Goal: Entertainment & Leisure: Consume media (video, audio)

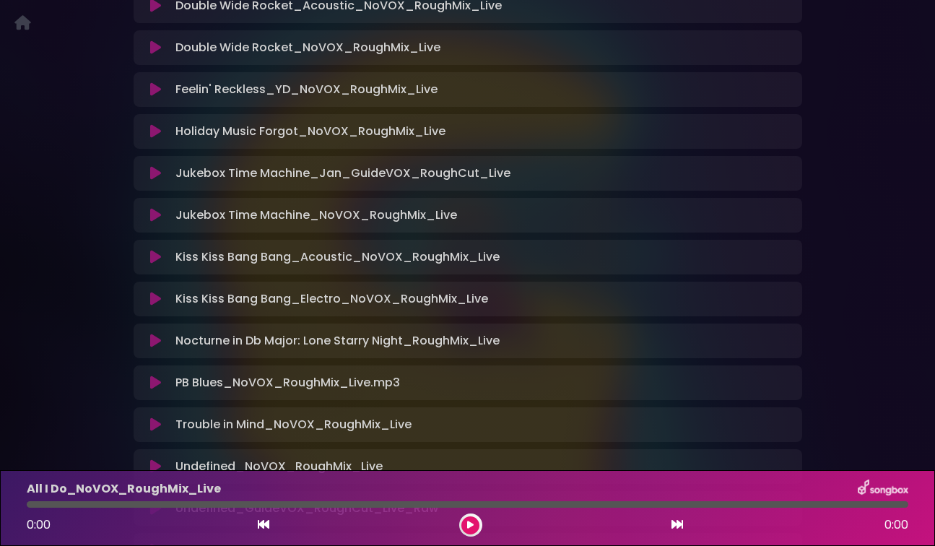
scroll to position [629, 0]
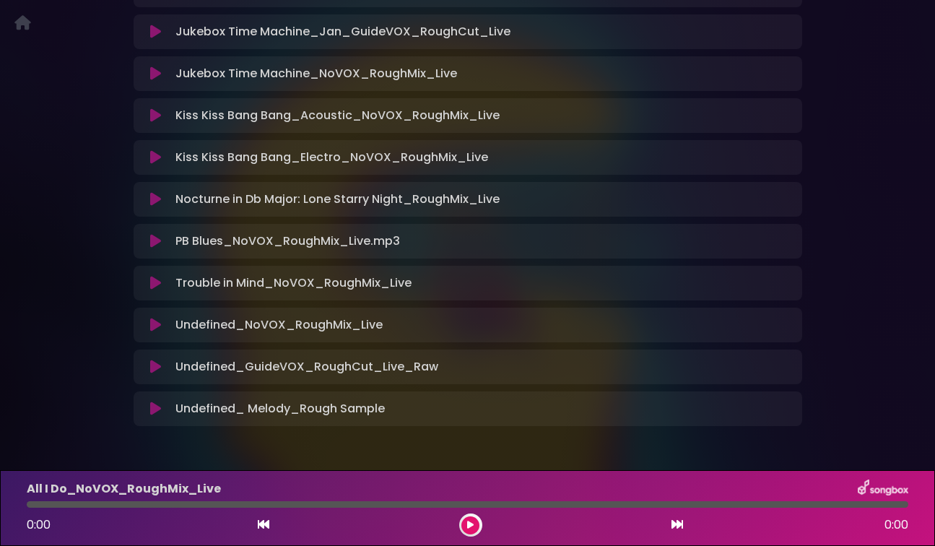
click at [632, 126] on div "Kiss Kiss Bang Bang_Acoustic_NoVOX_RoughMix_Live Loading Track..." at bounding box center [468, 115] width 668 height 35
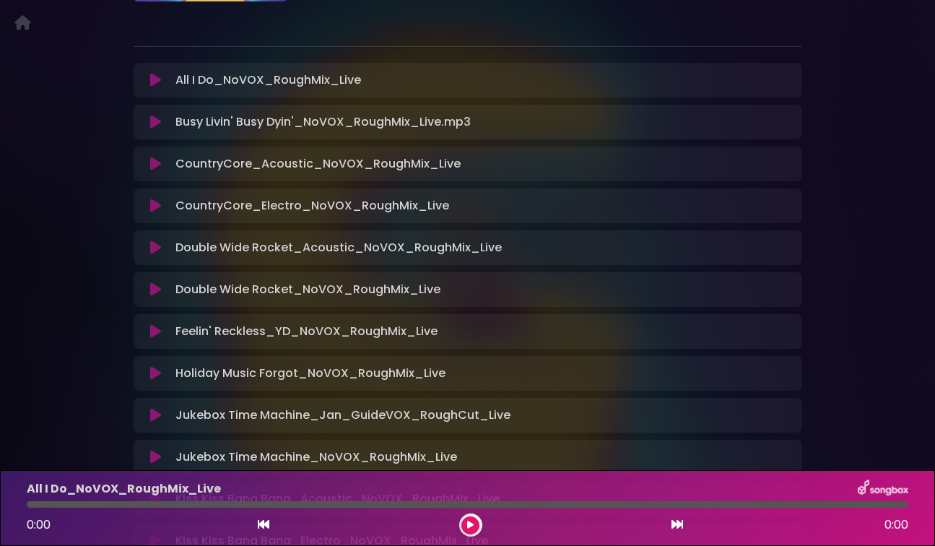
scroll to position [250, 0]
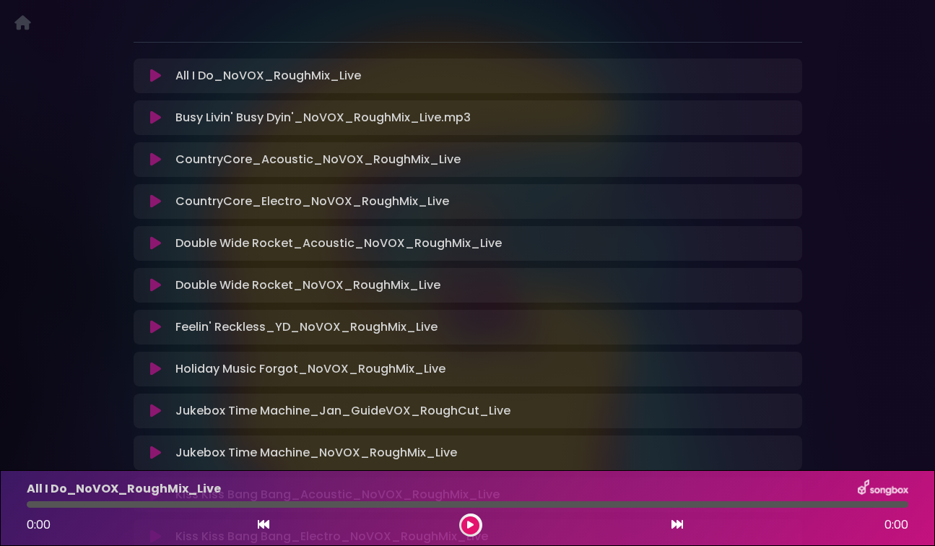
click at [152, 162] on icon at bounding box center [155, 159] width 11 height 14
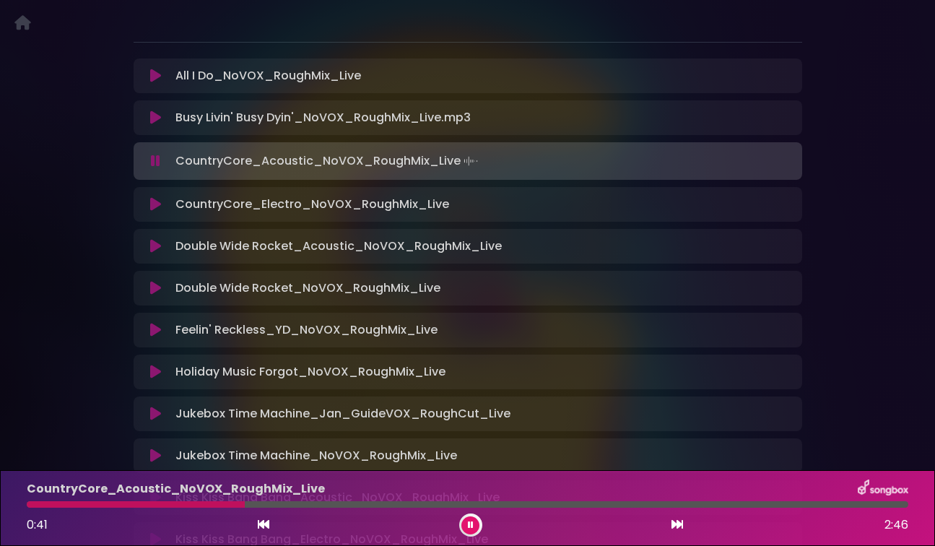
click at [157, 118] on icon at bounding box center [155, 117] width 11 height 14
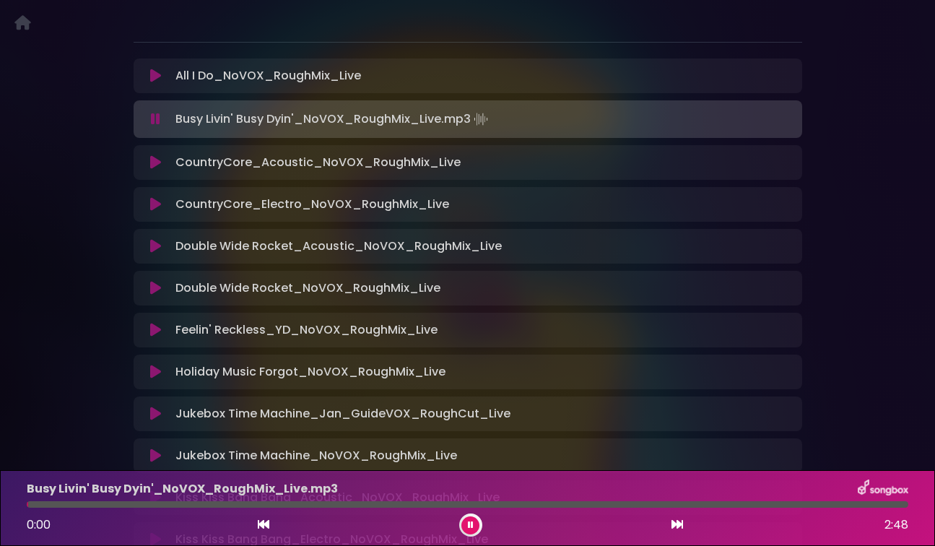
click at [156, 154] on div "CountryCore_Acoustic_NoVOX_RoughMix_Live Loading Track..." at bounding box center [467, 162] width 651 height 17
click at [154, 165] on icon at bounding box center [155, 162] width 11 height 14
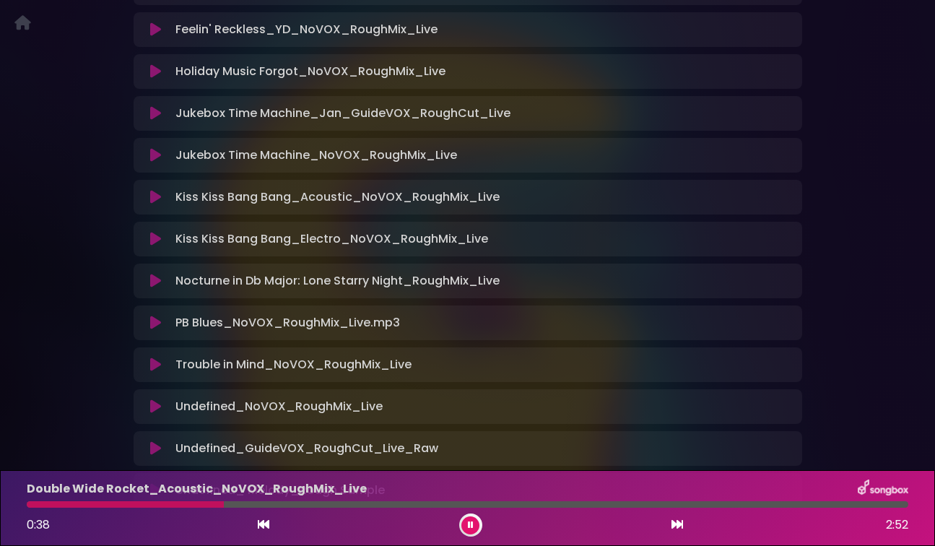
scroll to position [580, 0]
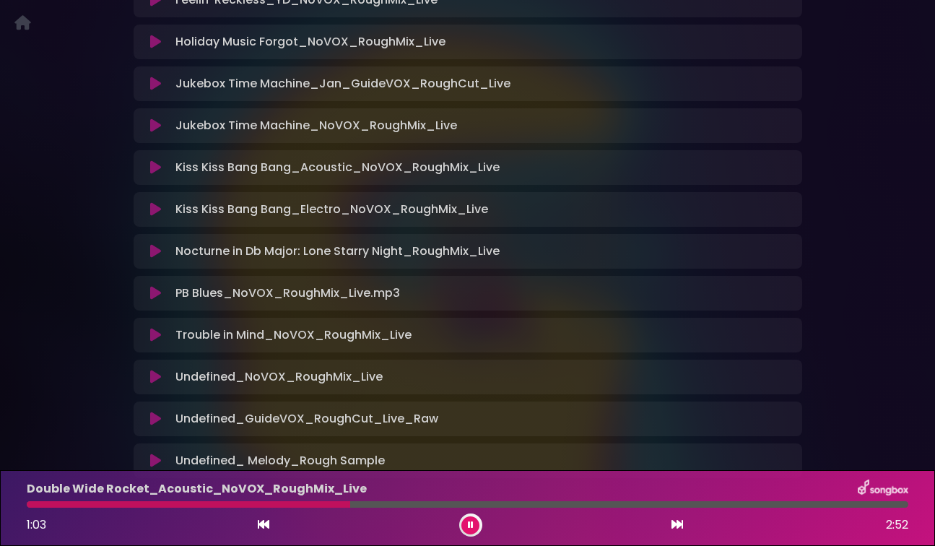
click at [152, 249] on icon at bounding box center [155, 251] width 11 height 14
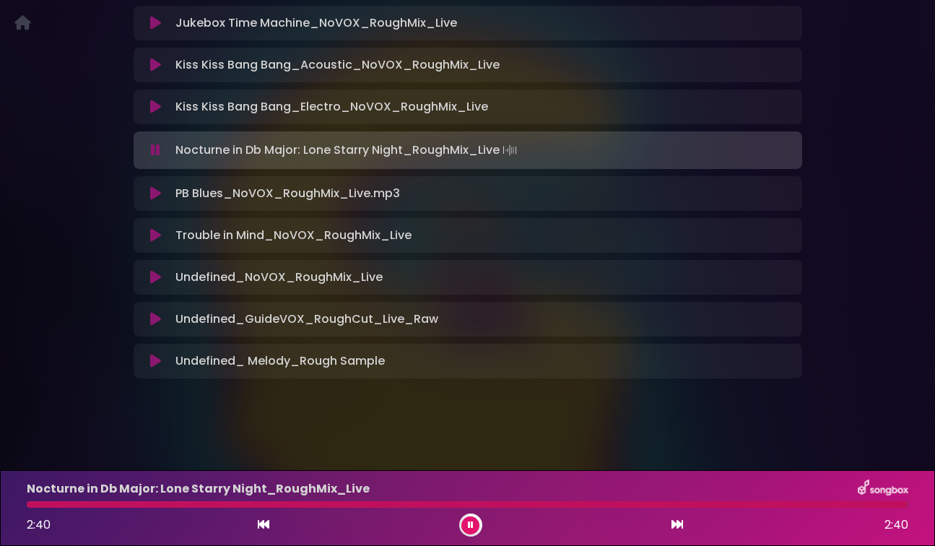
scroll to position [679, 0]
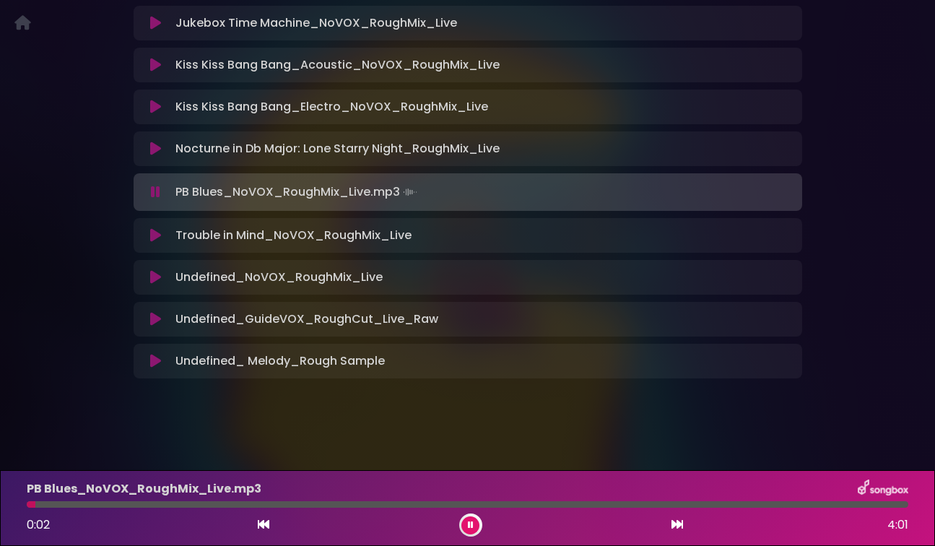
click at [149, 192] on button at bounding box center [155, 192] width 27 height 14
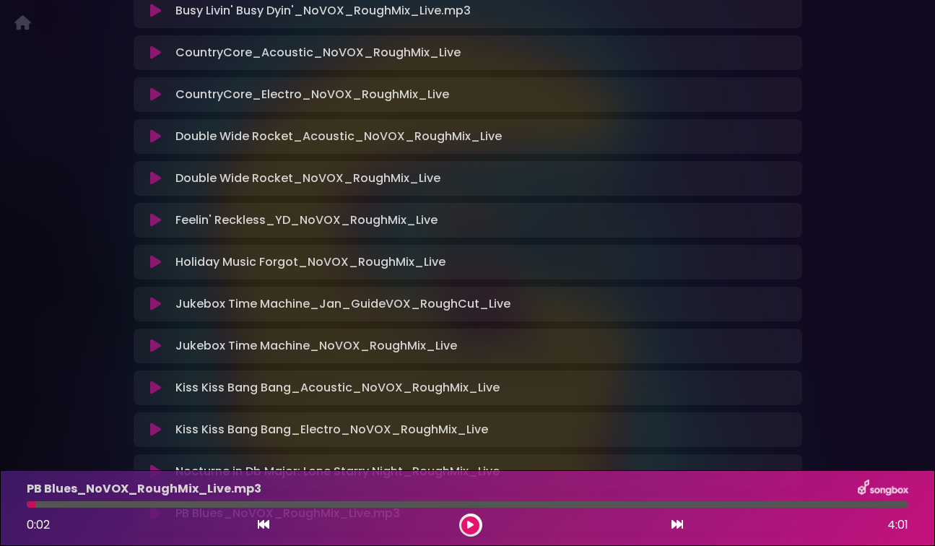
scroll to position [362, 0]
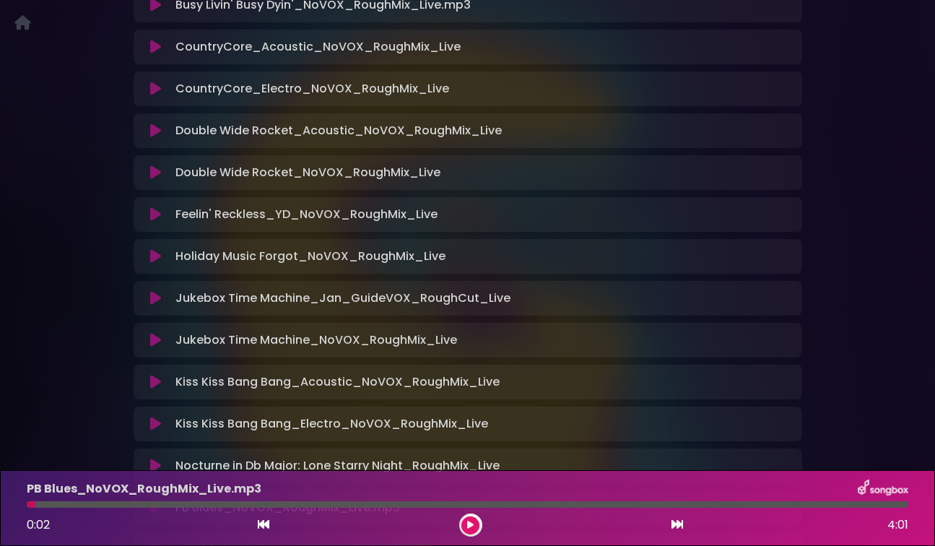
click at [130, 253] on div "Prison Rodeo (No VOX) Prison Rodeo ×" at bounding box center [468, 214] width 686 height 969
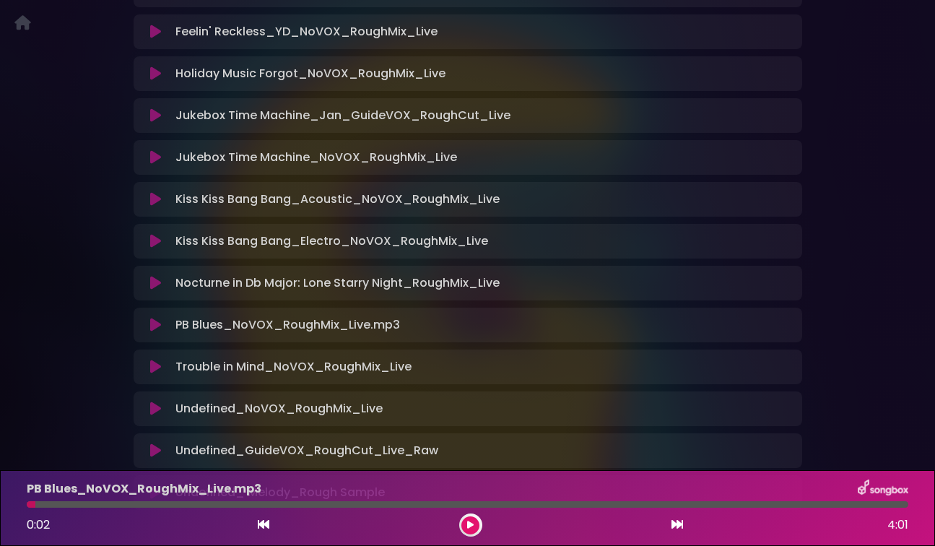
scroll to position [538, 0]
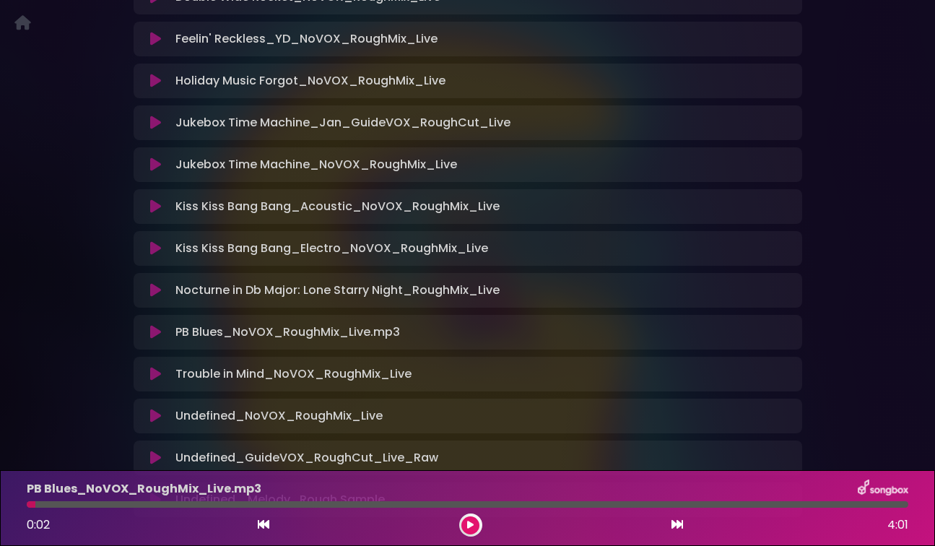
click at [152, 165] on icon at bounding box center [155, 164] width 11 height 14
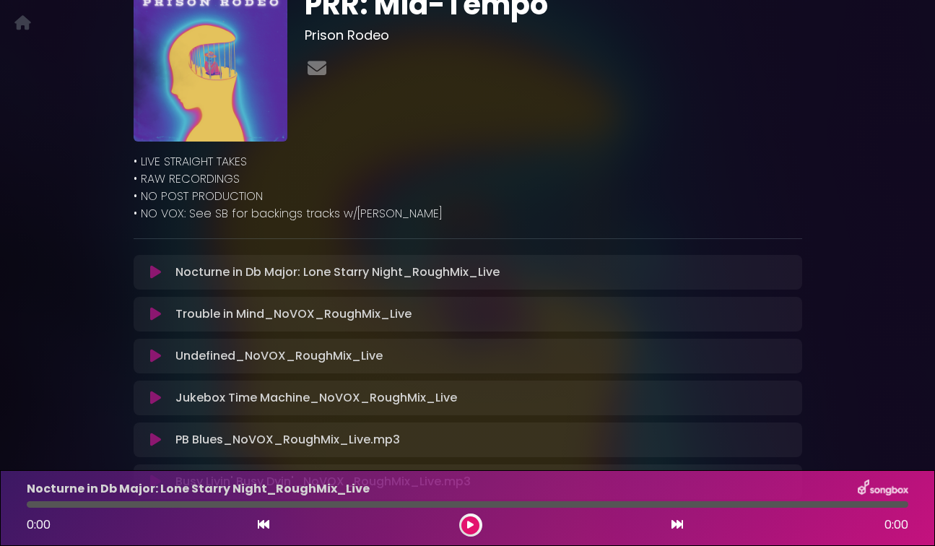
scroll to position [162, 0]
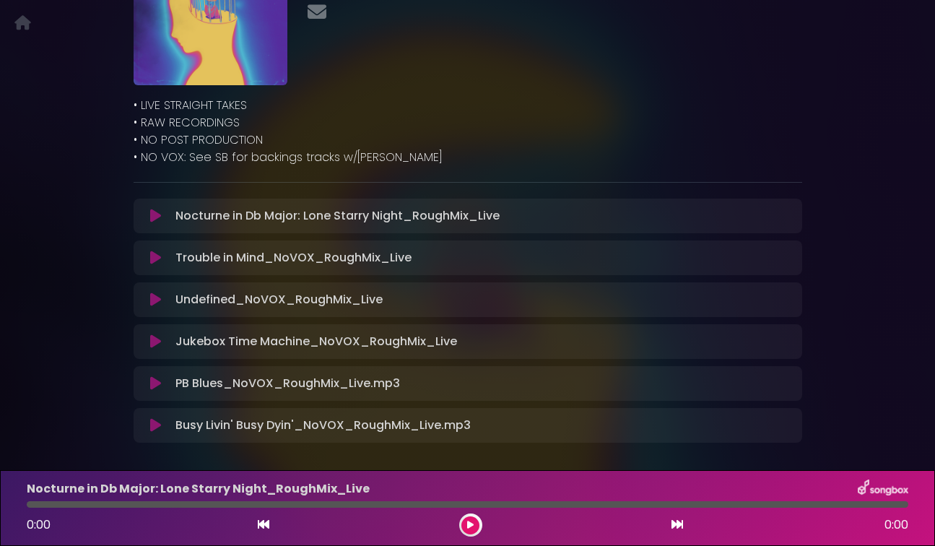
click at [157, 256] on icon at bounding box center [155, 257] width 11 height 14
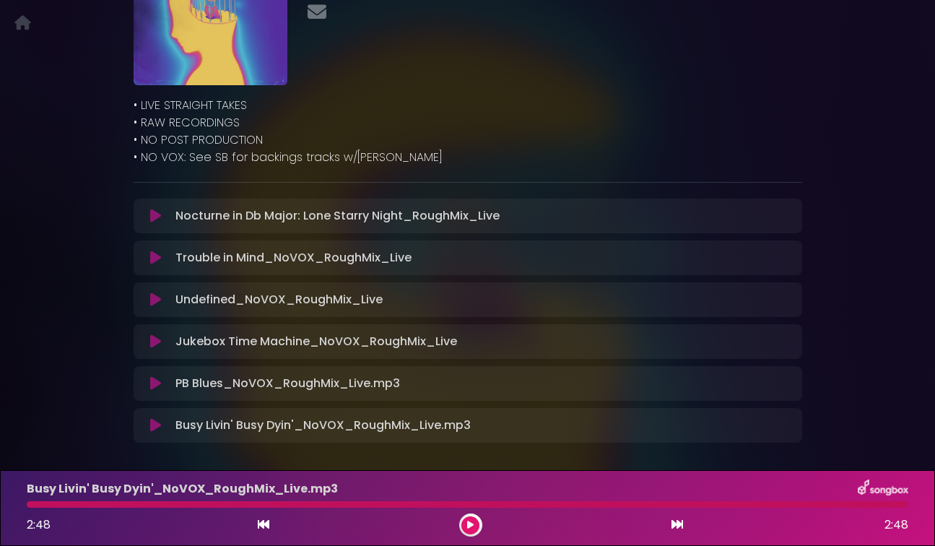
scroll to position [171, 0]
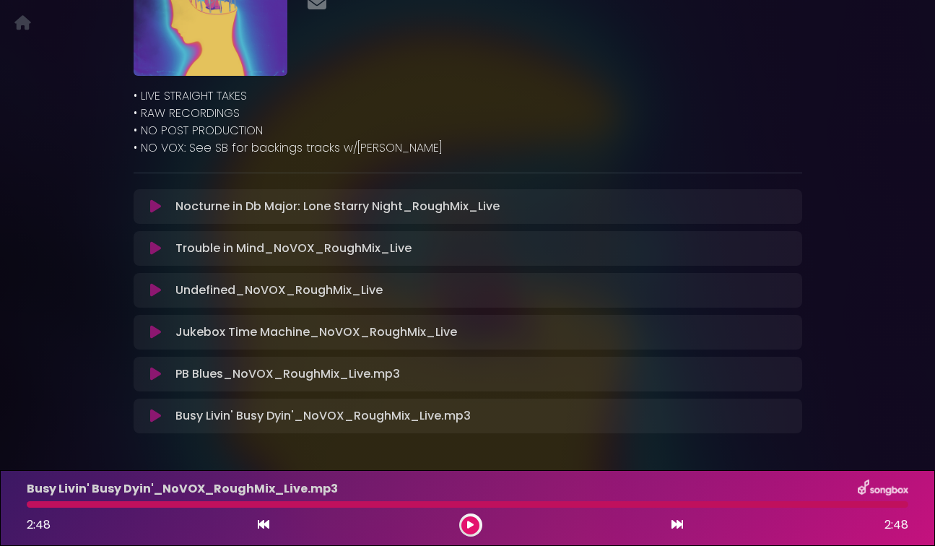
click at [155, 250] on icon at bounding box center [155, 248] width 11 height 14
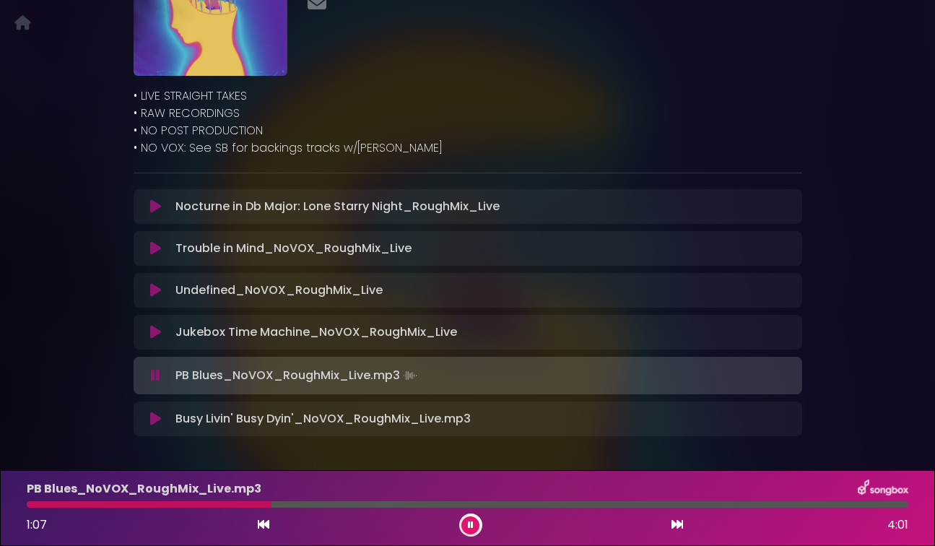
click at [152, 380] on icon at bounding box center [155, 375] width 9 height 14
